Goal: Task Accomplishment & Management: Use online tool/utility

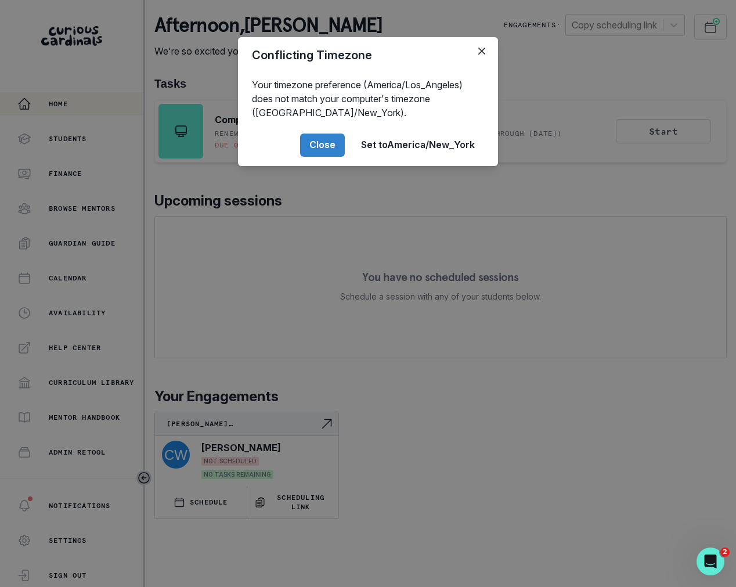
click at [353, 239] on div "Conflicting Timezone Your timezone preference (America/Los_Angeles) does not ma…" at bounding box center [368, 293] width 736 height 587
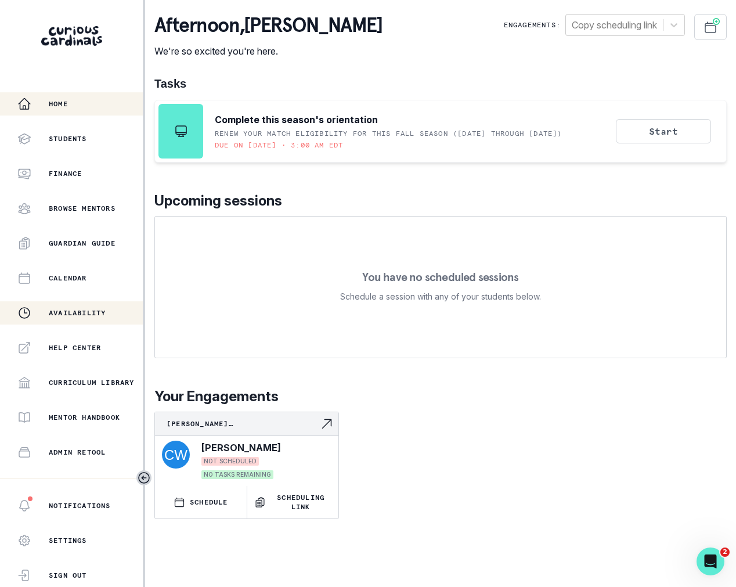
scroll to position [125, 0]
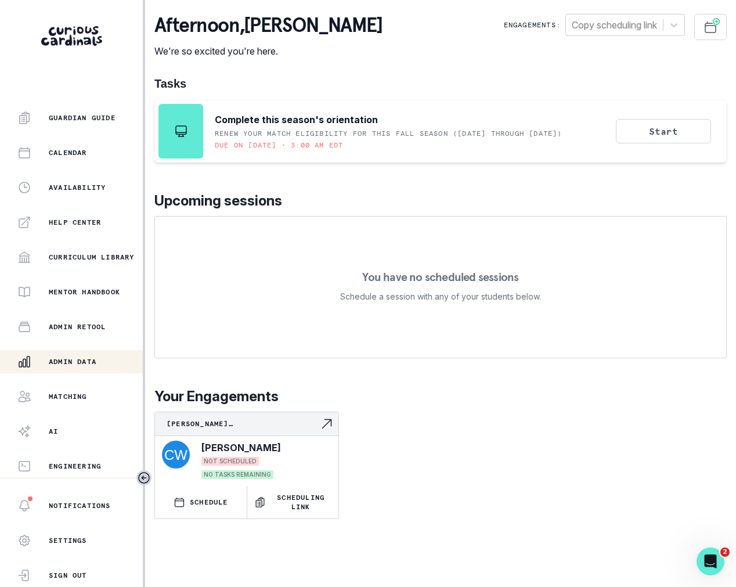
click at [91, 360] on p "Admin Data" at bounding box center [73, 361] width 48 height 9
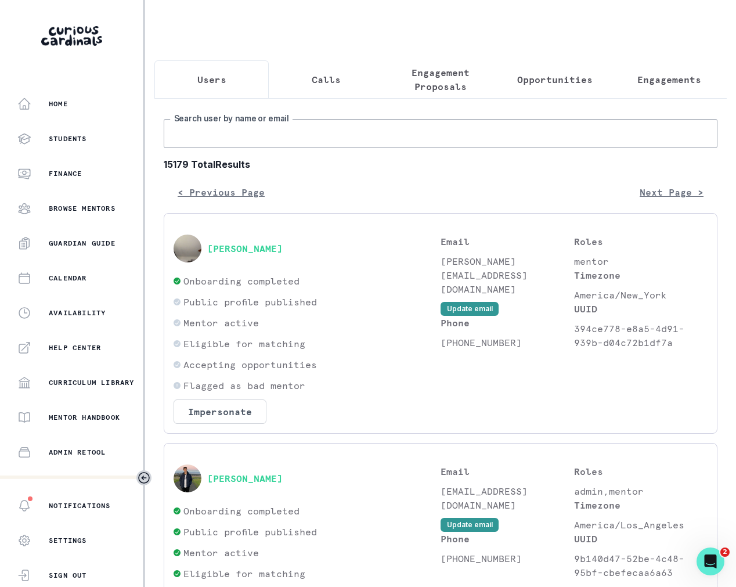
click at [261, 134] on input "Search user by name or email" at bounding box center [441, 133] width 554 height 29
type input "[PERSON_NAME]"
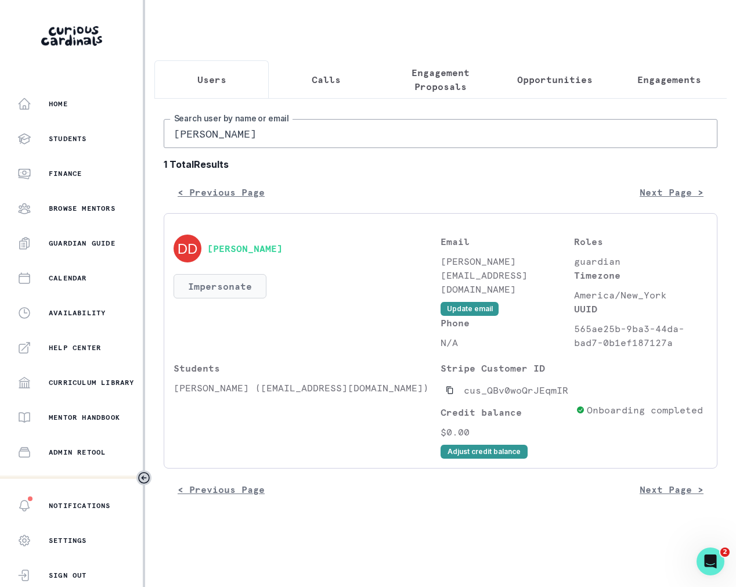
click at [221, 284] on button "Impersonate" at bounding box center [220, 286] width 93 height 24
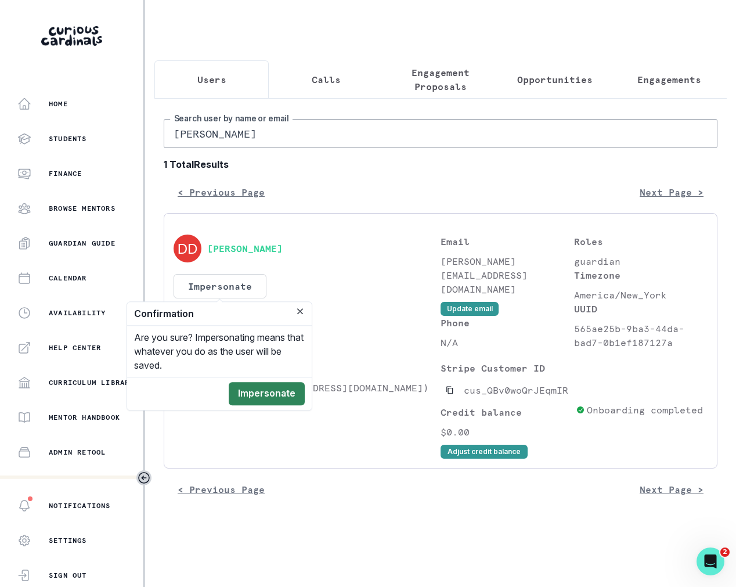
click at [268, 397] on button "Impersonate" at bounding box center [267, 393] width 76 height 23
